Goal: Task Accomplishment & Management: Manage account settings

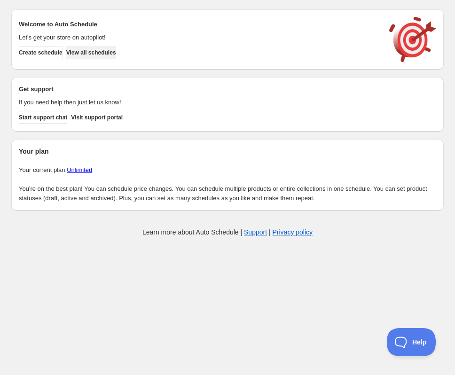
click at [100, 46] on button "View all schedules" at bounding box center [91, 52] width 50 height 13
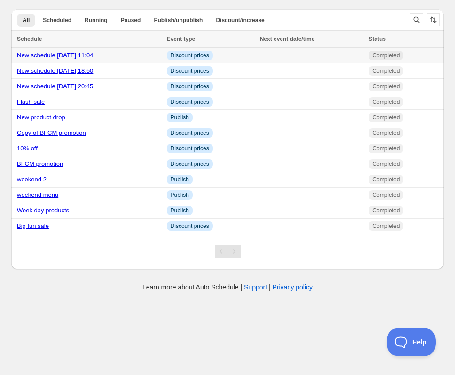
click at [69, 54] on link "New schedule [DATE] 11:04" at bounding box center [55, 55] width 76 height 7
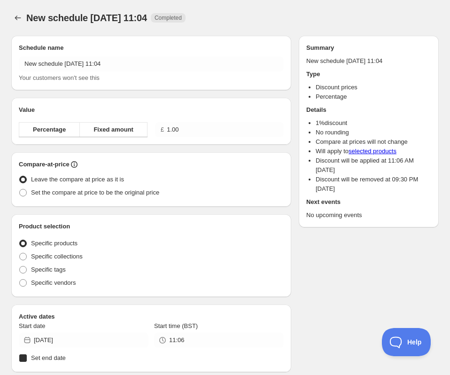
radio input "true"
checkbox input "true"
